Goal: Task Accomplishment & Management: Complete application form

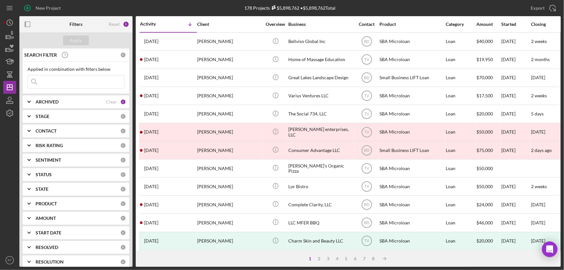
click at [59, 80] on input at bounding box center [76, 81] width 96 height 13
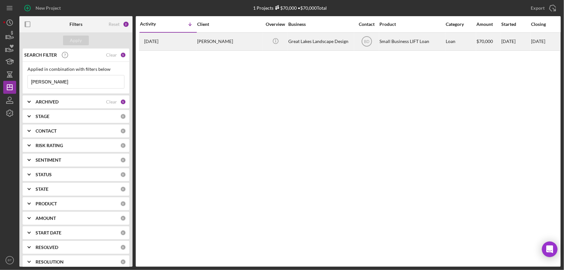
type input "[PERSON_NAME]"
click at [185, 37] on div "[DATE] [PERSON_NAME]" at bounding box center [168, 41] width 57 height 17
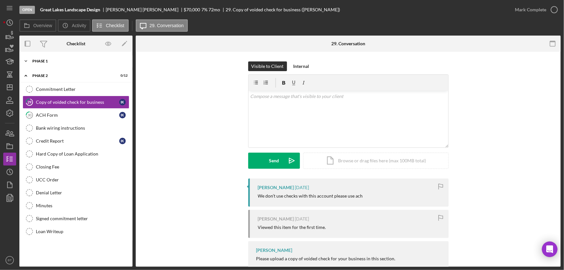
click at [52, 58] on div "Icon/Expander Phase 1 5 / 33" at bounding box center [75, 61] width 113 height 13
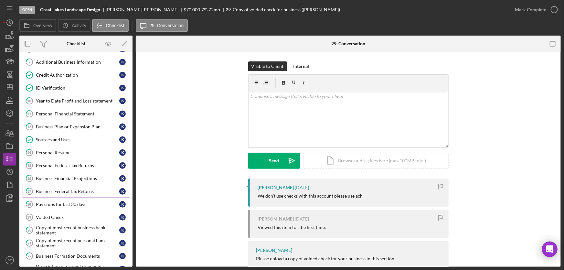
scroll to position [117, 0]
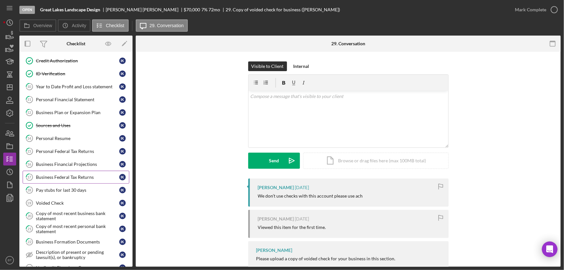
click at [88, 177] on div "Business Federal Tax Returns" at bounding box center [77, 176] width 83 height 5
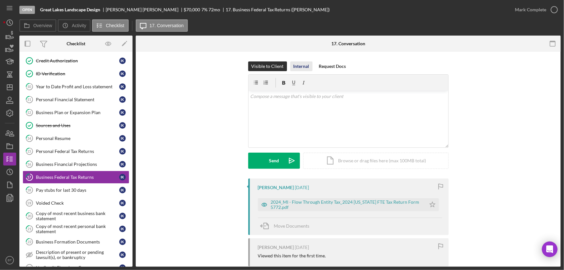
click at [298, 64] on div "Internal" at bounding box center [301, 66] width 16 height 10
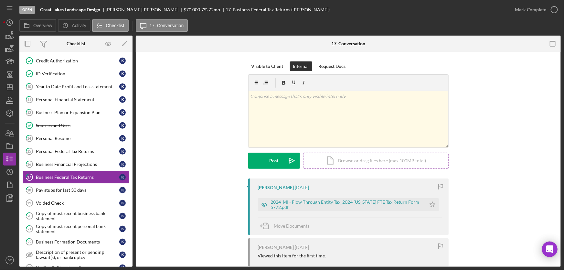
click at [343, 162] on div "Icon/Document Browse or drag files here (max 100MB total) Tap to choose files o…" at bounding box center [375, 161] width 145 height 16
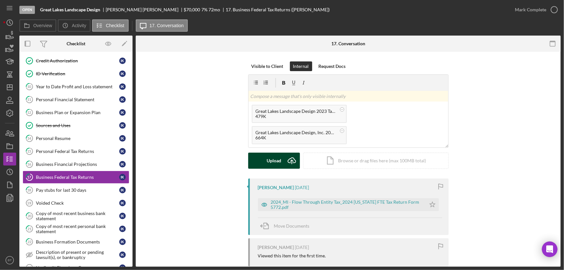
click at [276, 161] on div "Upload" at bounding box center [274, 161] width 15 height 16
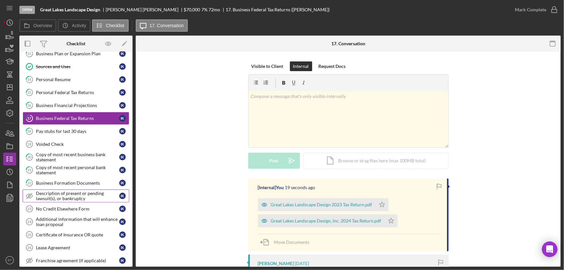
scroll to position [206, 0]
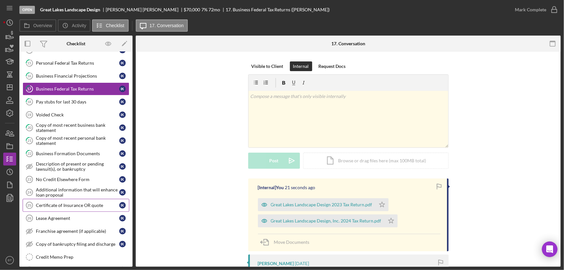
click at [92, 204] on div "Certificate of Insurance OR quote" at bounding box center [77, 205] width 83 height 5
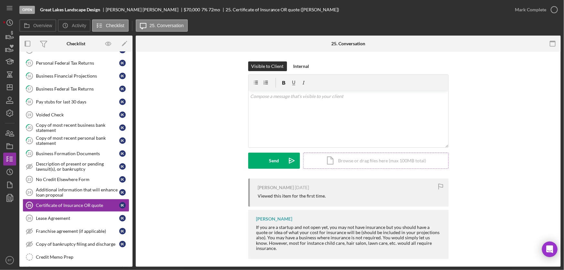
click at [351, 162] on div "Icon/Document Browse or drag files here (max 100MB total) Tap to choose files o…" at bounding box center [375, 161] width 145 height 16
click at [294, 66] on div "Internal" at bounding box center [301, 66] width 16 height 10
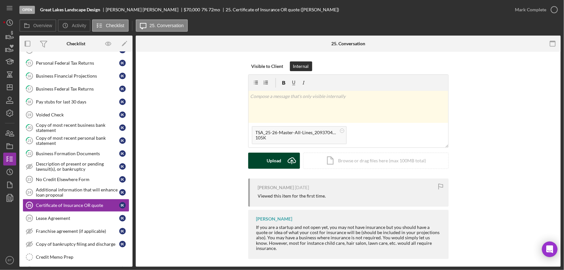
click at [283, 162] on button "Upload Icon/Upload" at bounding box center [274, 161] width 52 height 16
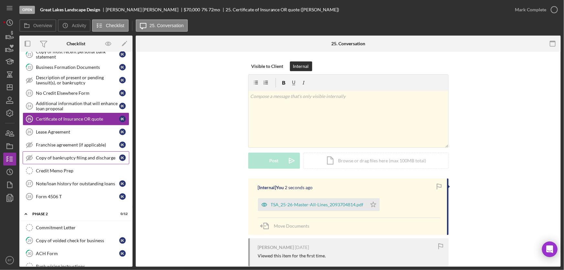
scroll to position [323, 0]
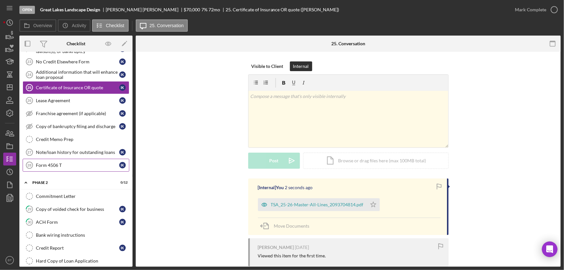
click at [55, 163] on div "Form 4506 T" at bounding box center [77, 165] width 83 height 5
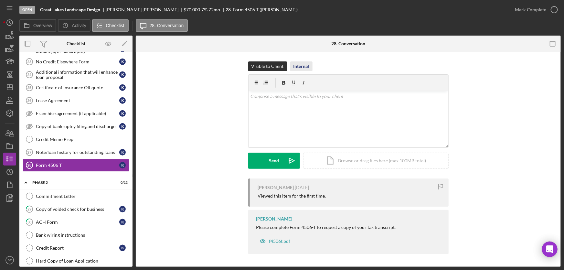
click at [302, 65] on div "Internal" at bounding box center [301, 66] width 16 height 10
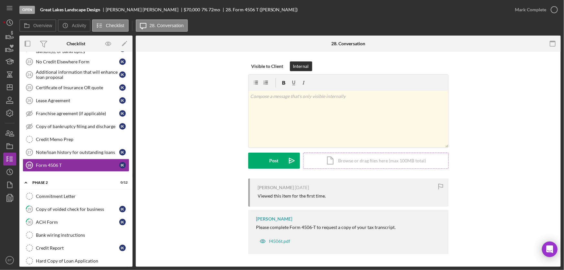
click at [332, 160] on div "Icon/Document Browse or drag files here (max 100MB total) Tap to choose files o…" at bounding box center [375, 161] width 145 height 16
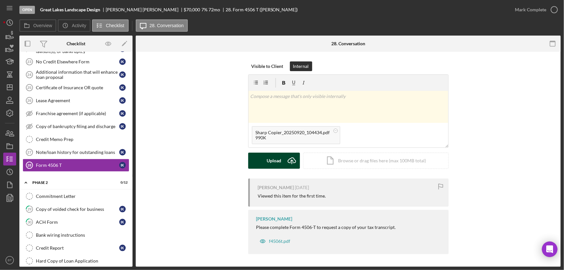
click at [281, 162] on button "Upload Icon/Upload" at bounding box center [274, 161] width 52 height 16
